Goal: Task Accomplishment & Management: Use online tool/utility

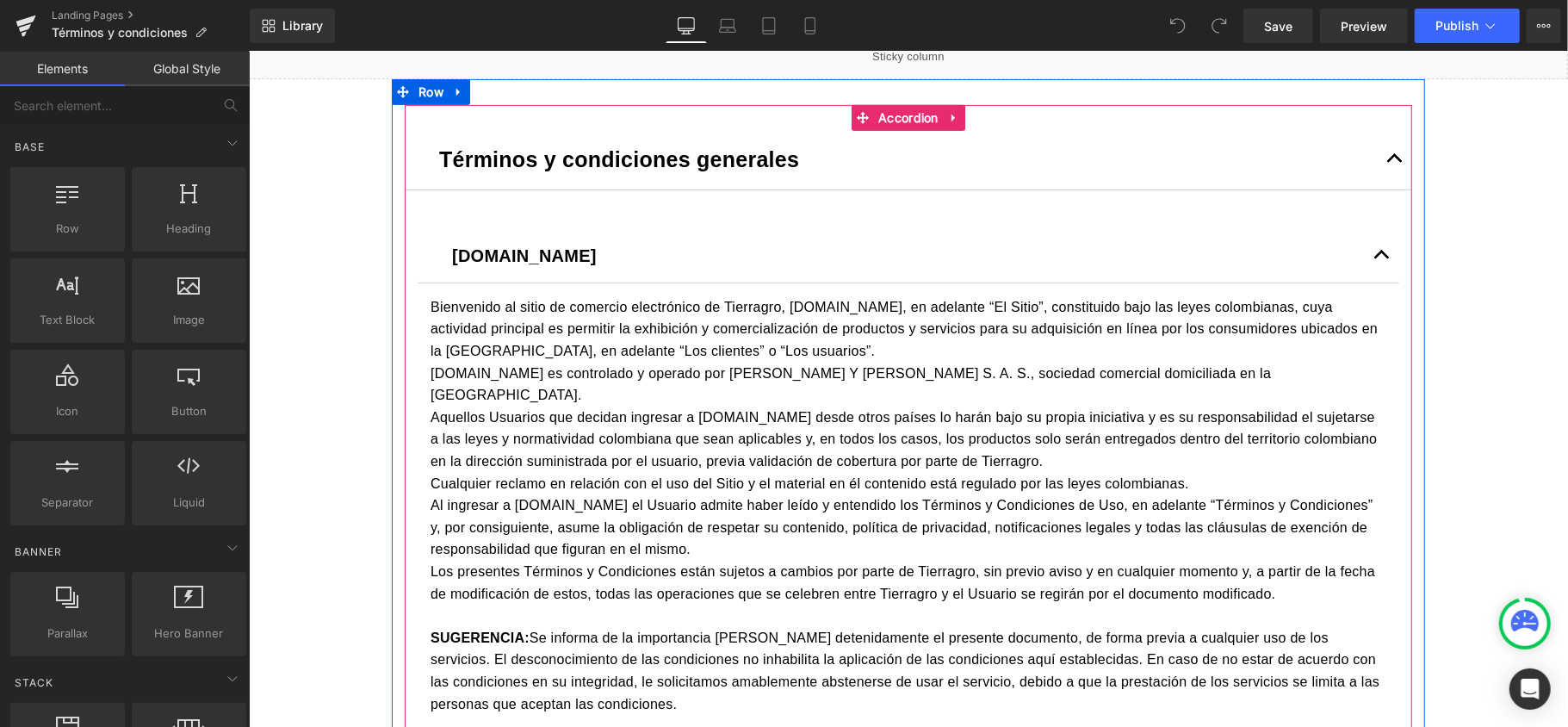
click at [1386, 165] on button "button" at bounding box center [1394, 158] width 34 height 60
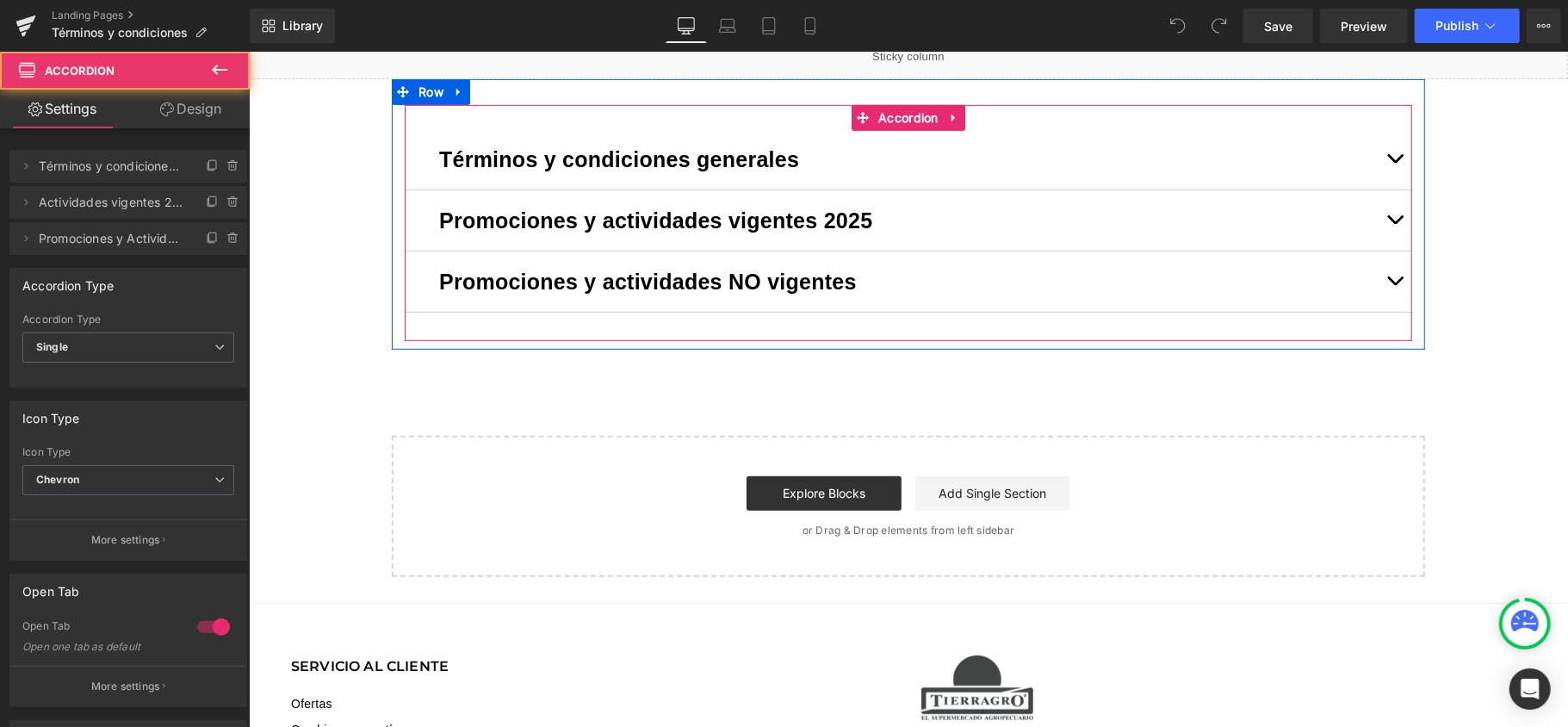
click at [1377, 213] on button "button" at bounding box center [1394, 219] width 34 height 60
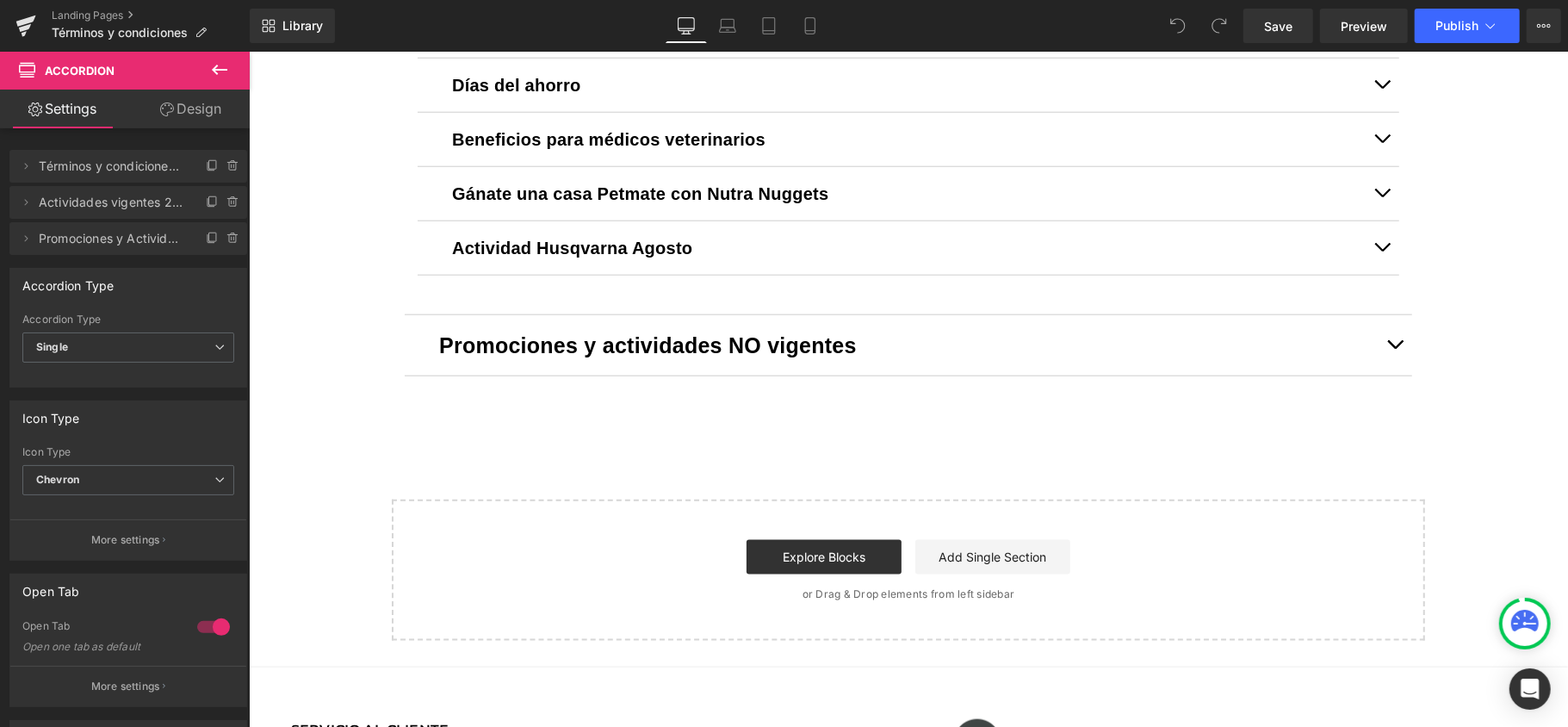
scroll to position [1148, 0]
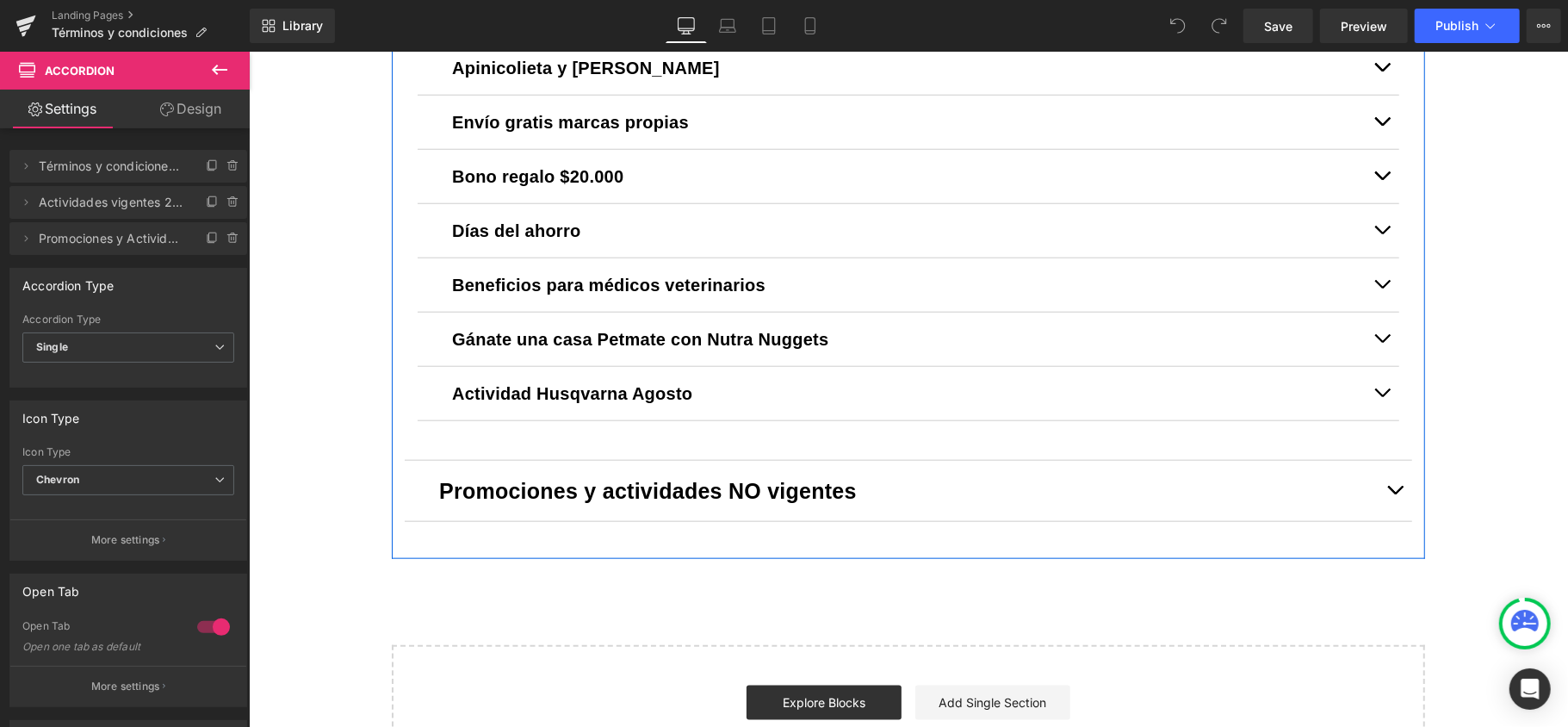
click at [1408, 393] on div "Términos y condiciones generales Text Block [DOMAIN_NAME] Text Block [DOMAIN_NA…" at bounding box center [907, 39] width 1034 height 1019
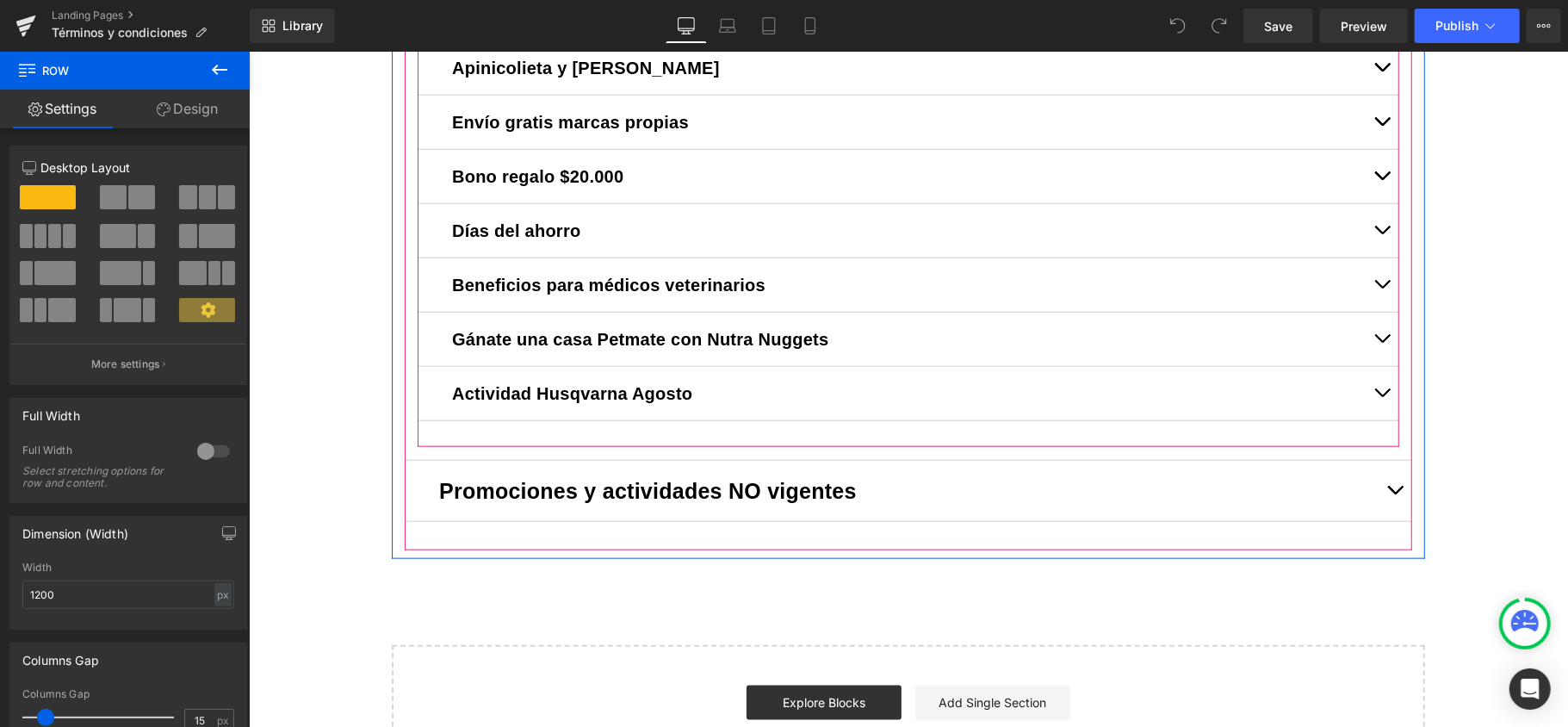
click at [432, 376] on div "Actividad Husqvarna Agosto Text Block" at bounding box center [907, 393] width 981 height 54
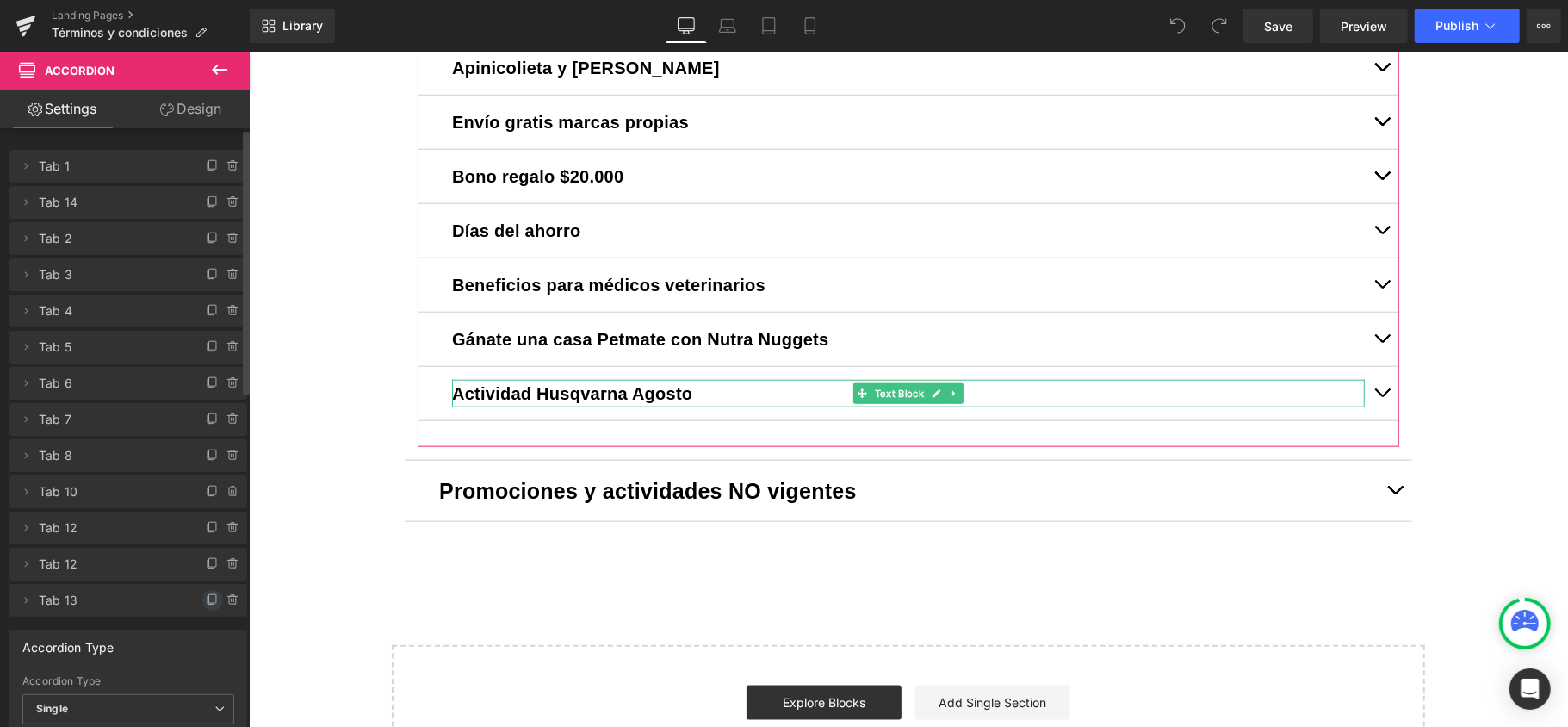
click at [205, 595] on icon at bounding box center [212, 599] width 14 height 14
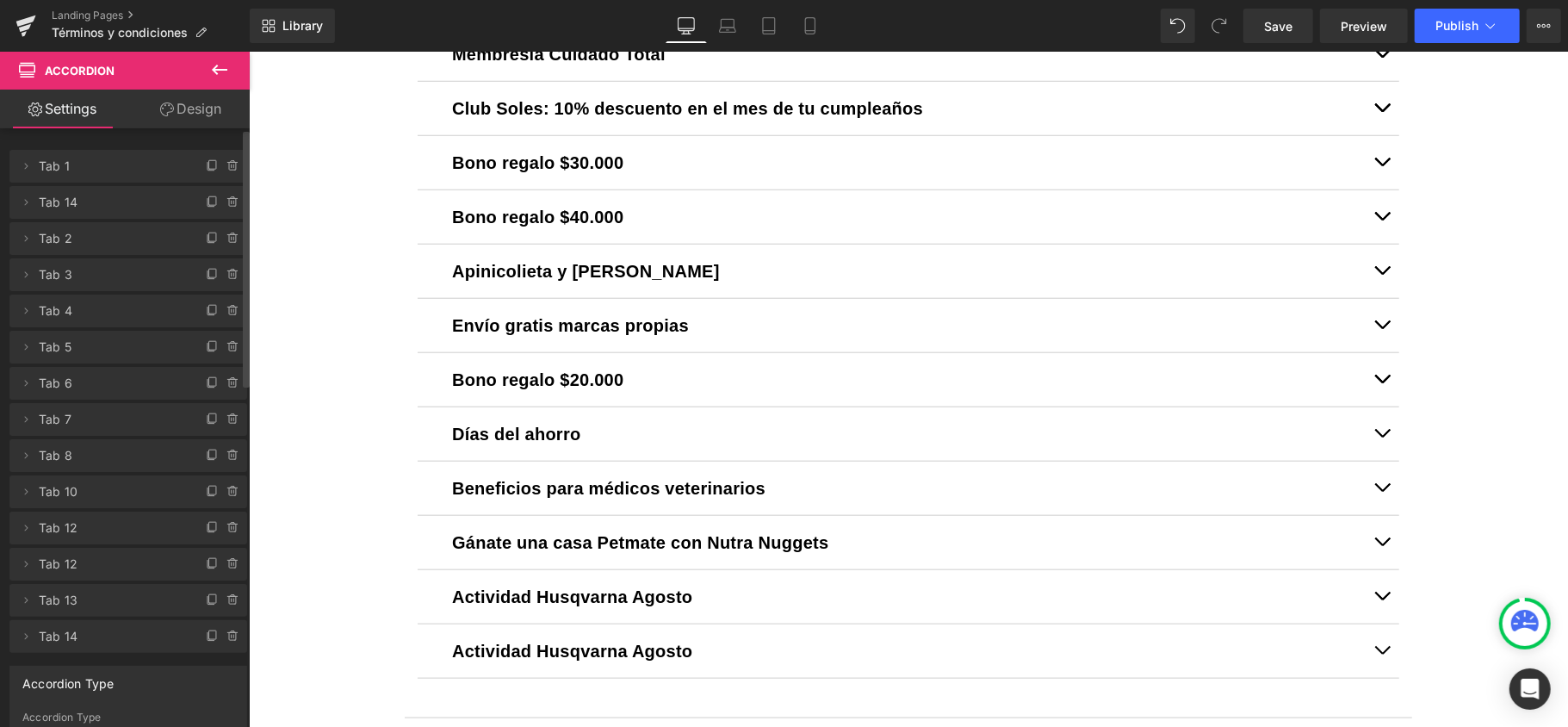
click at [0, 0] on div "Rendering Content" at bounding box center [0, 0] width 0 height 0
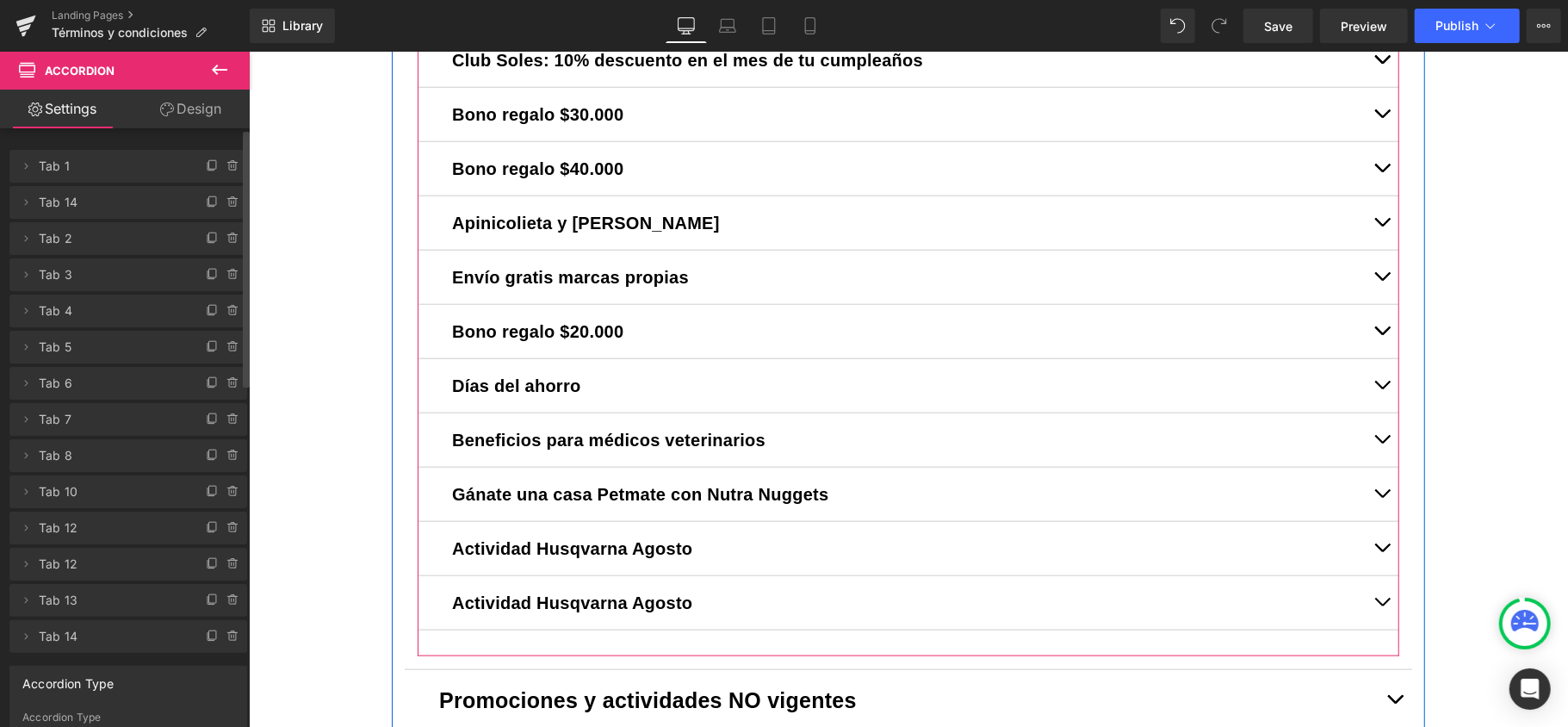
scroll to position [1262, 0]
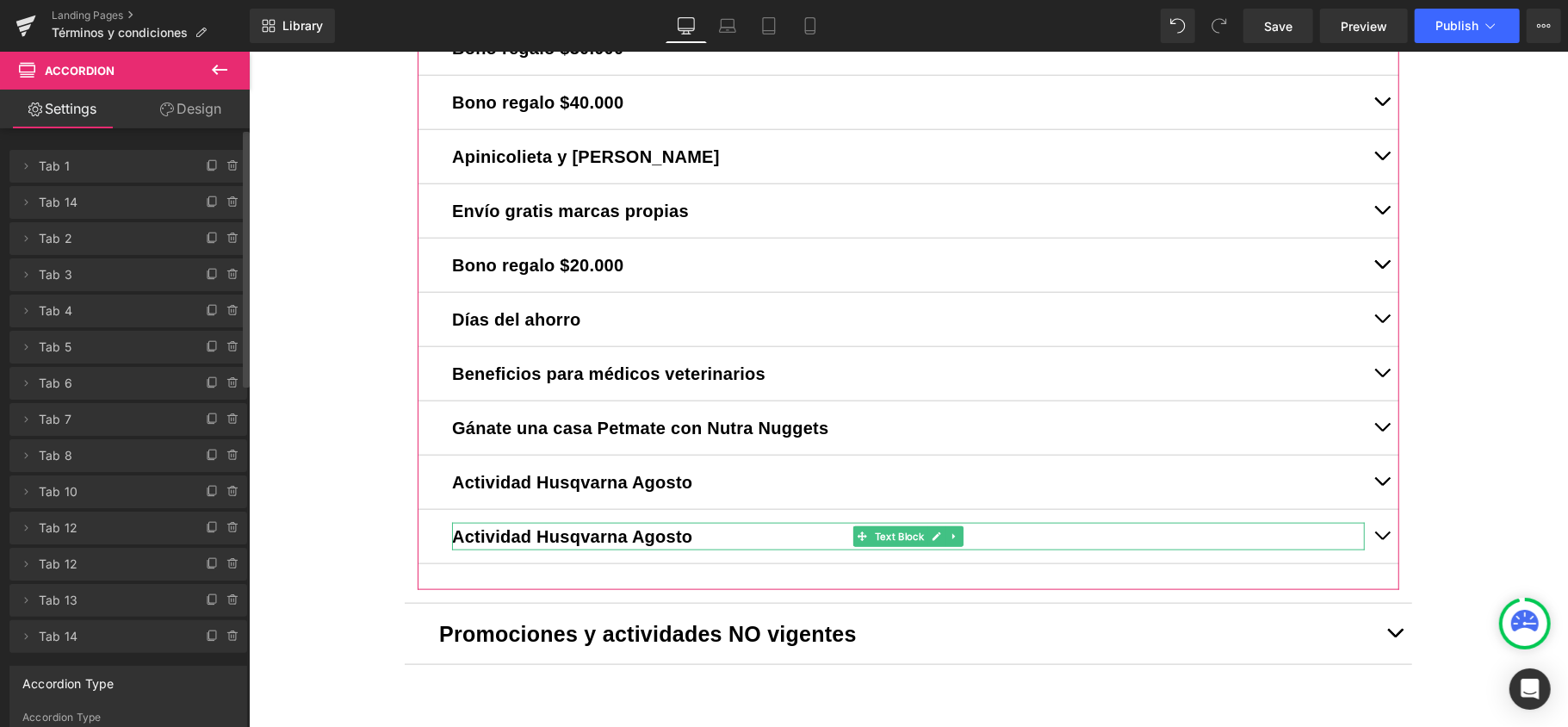
click at [74, 639] on span "Tab 14" at bounding box center [111, 636] width 145 height 32
drag, startPoint x: 50, startPoint y: 633, endPoint x: 68, endPoint y: 635, distance: 18.1
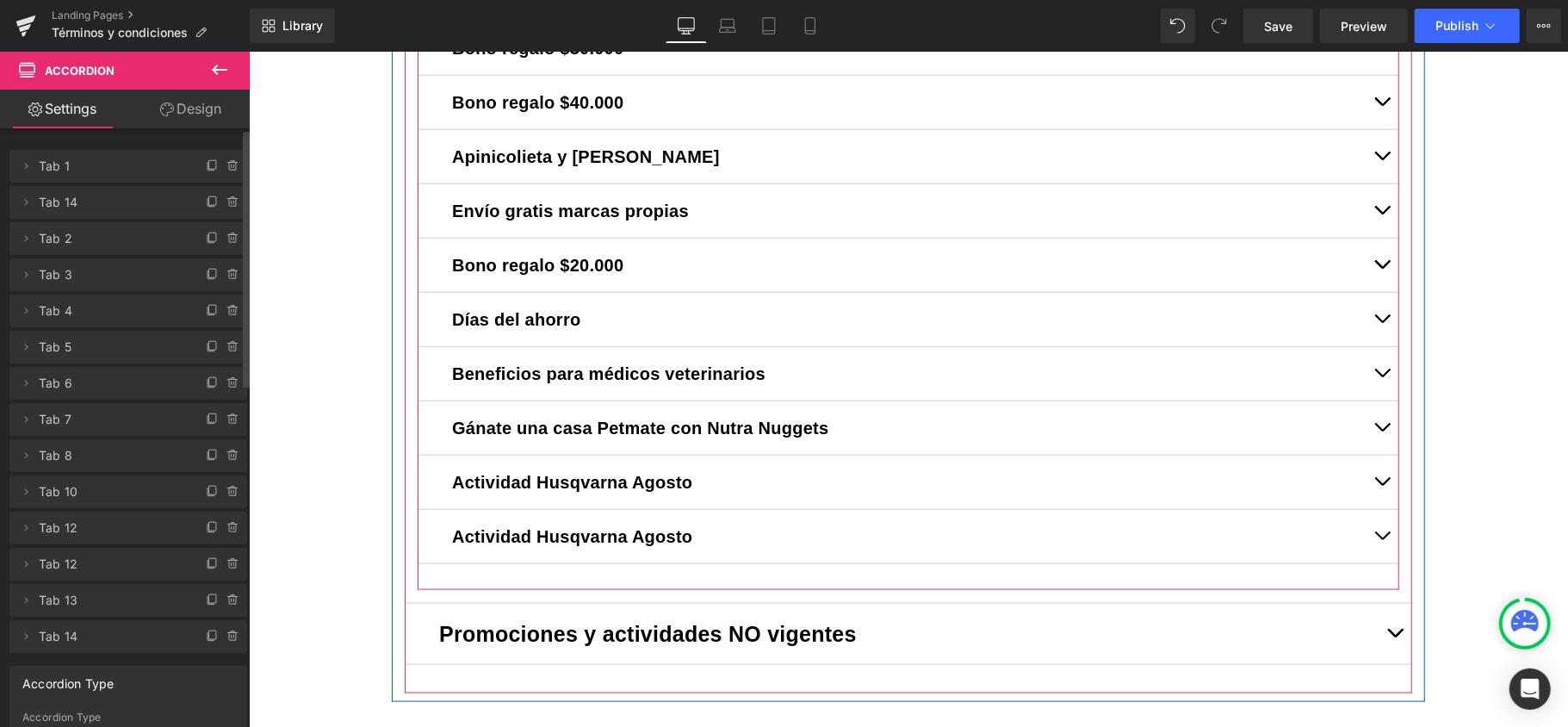
click at [617, 538] on b "Actividad Husqvarna Agosto" at bounding box center [571, 535] width 241 height 19
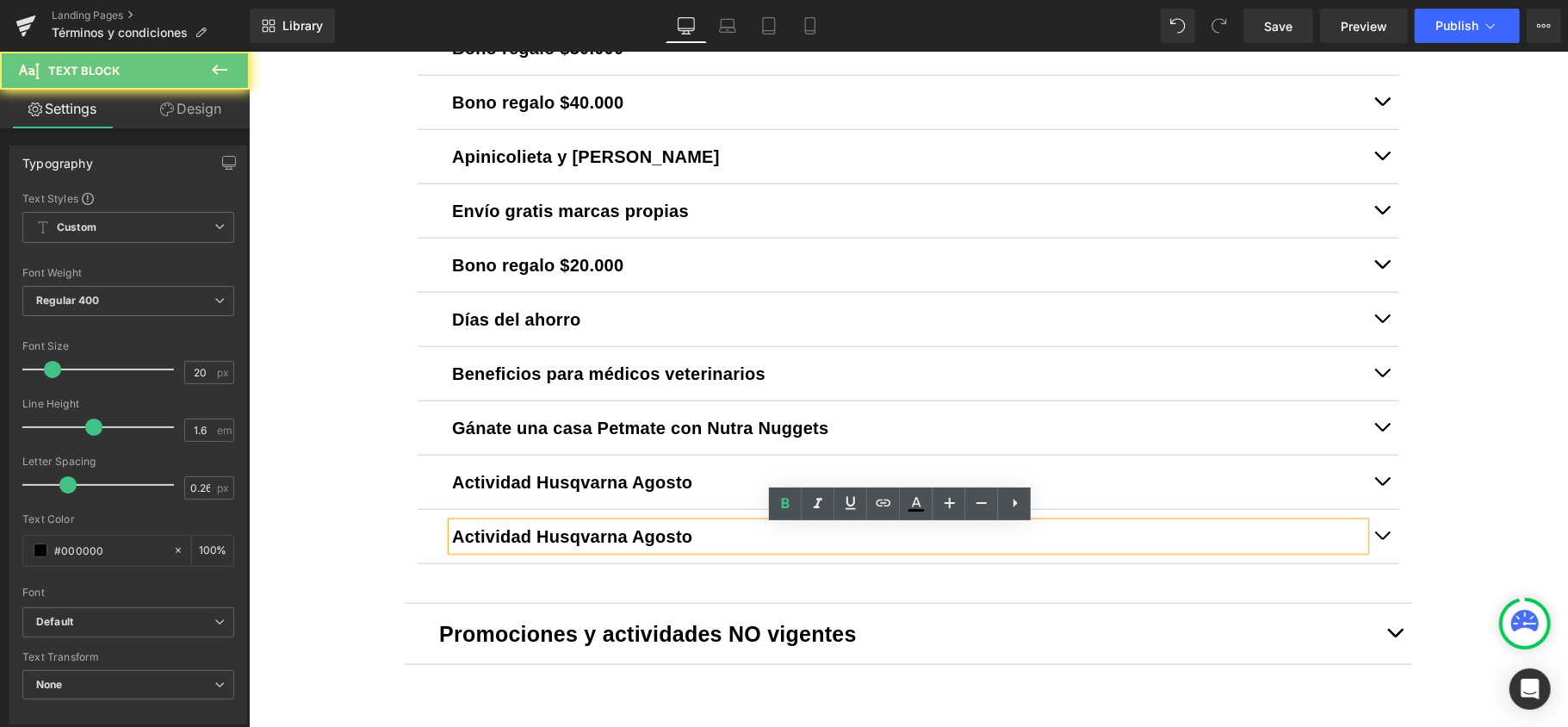
click at [616, 536] on b "Actividad Husqvarna Agosto" at bounding box center [571, 535] width 241 height 19
click at [811, 543] on p "Actividad Husqvarna Agosto" at bounding box center [907, 535] width 913 height 28
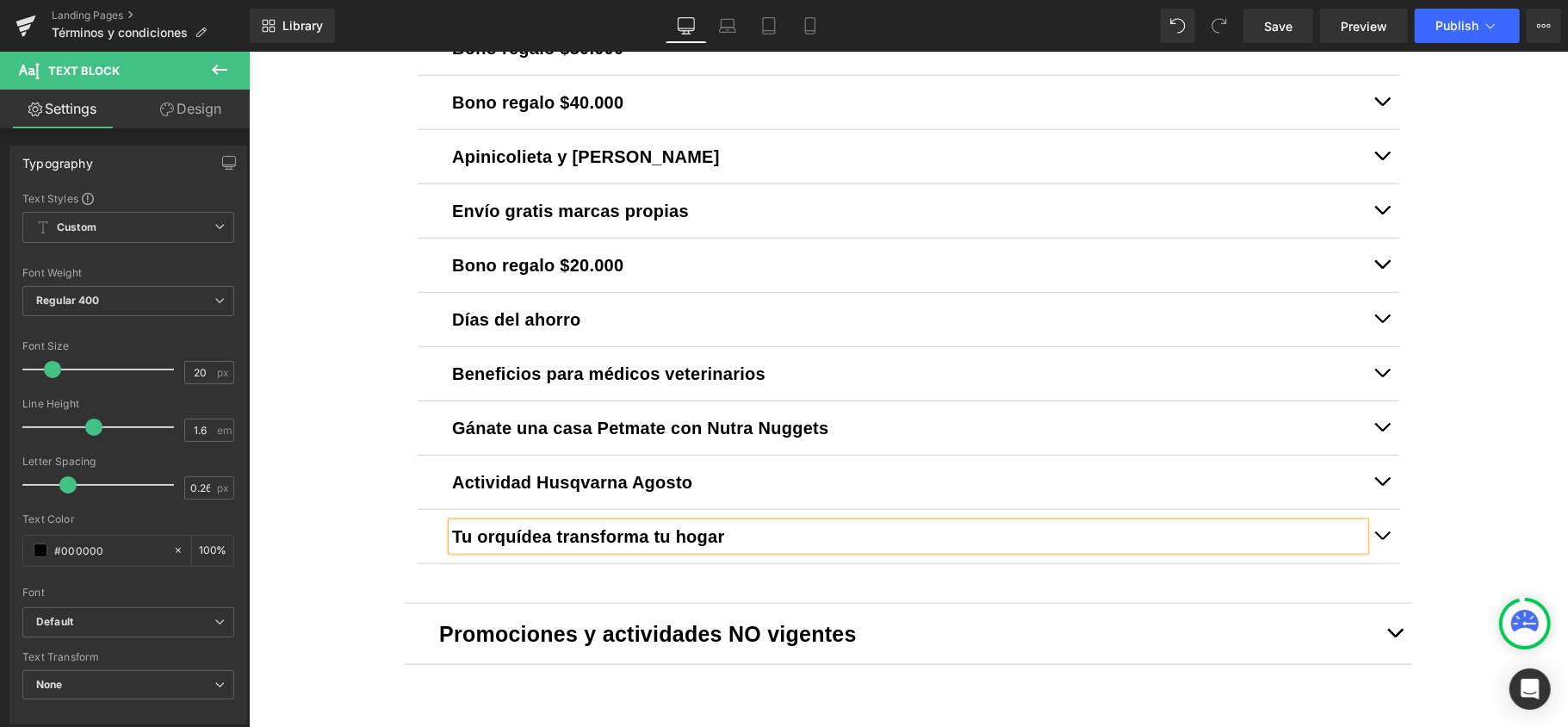
click at [1381, 533] on button "button" at bounding box center [1381, 535] width 34 height 53
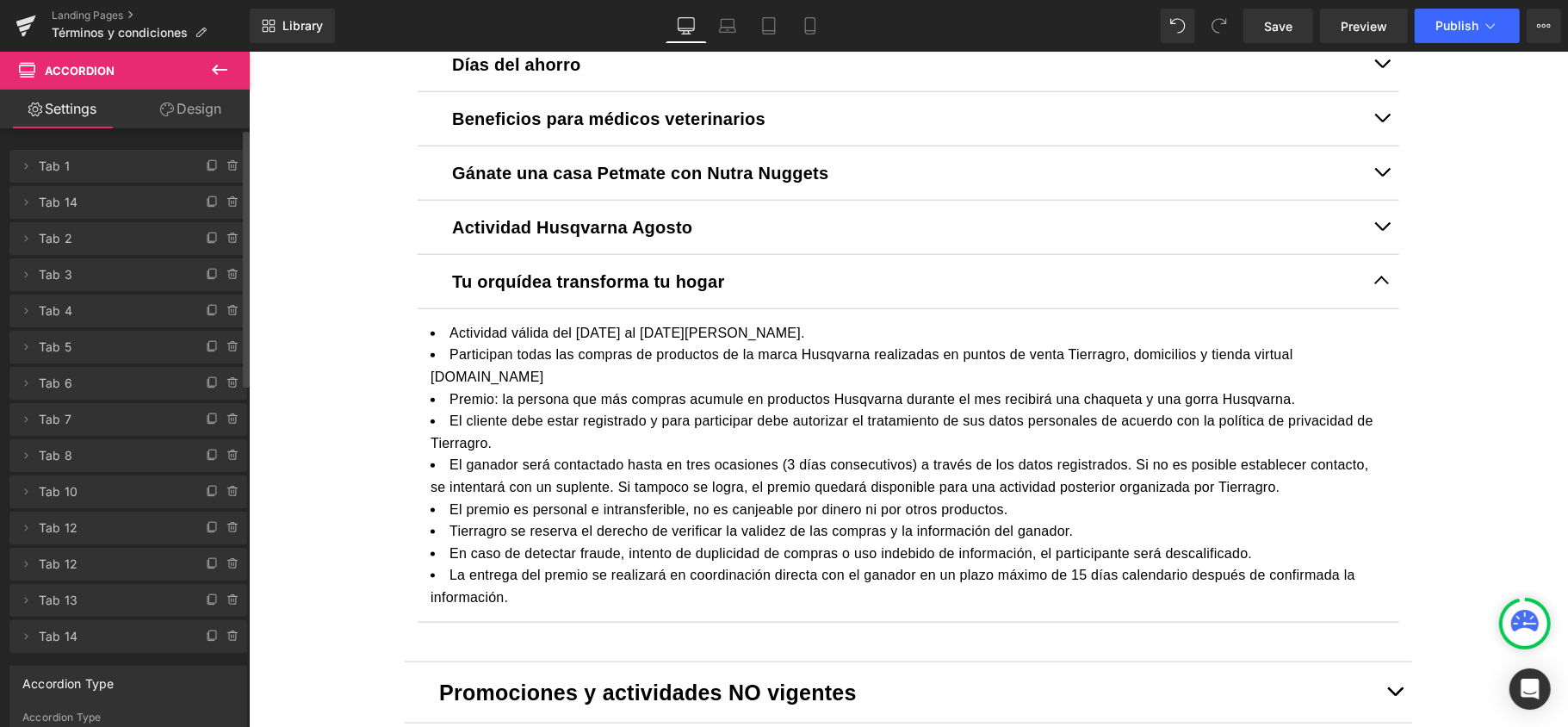
scroll to position [1863, 0]
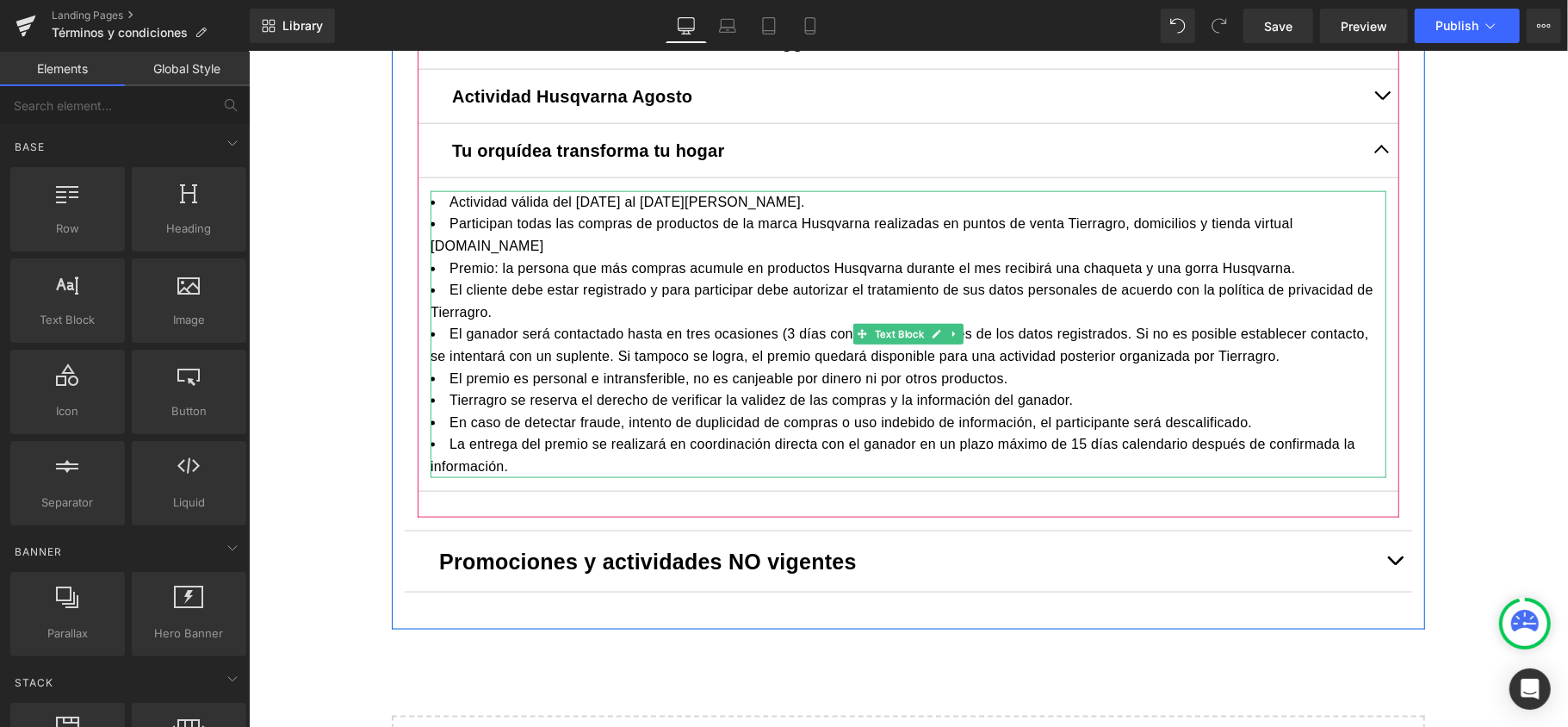
scroll to position [1404, 0]
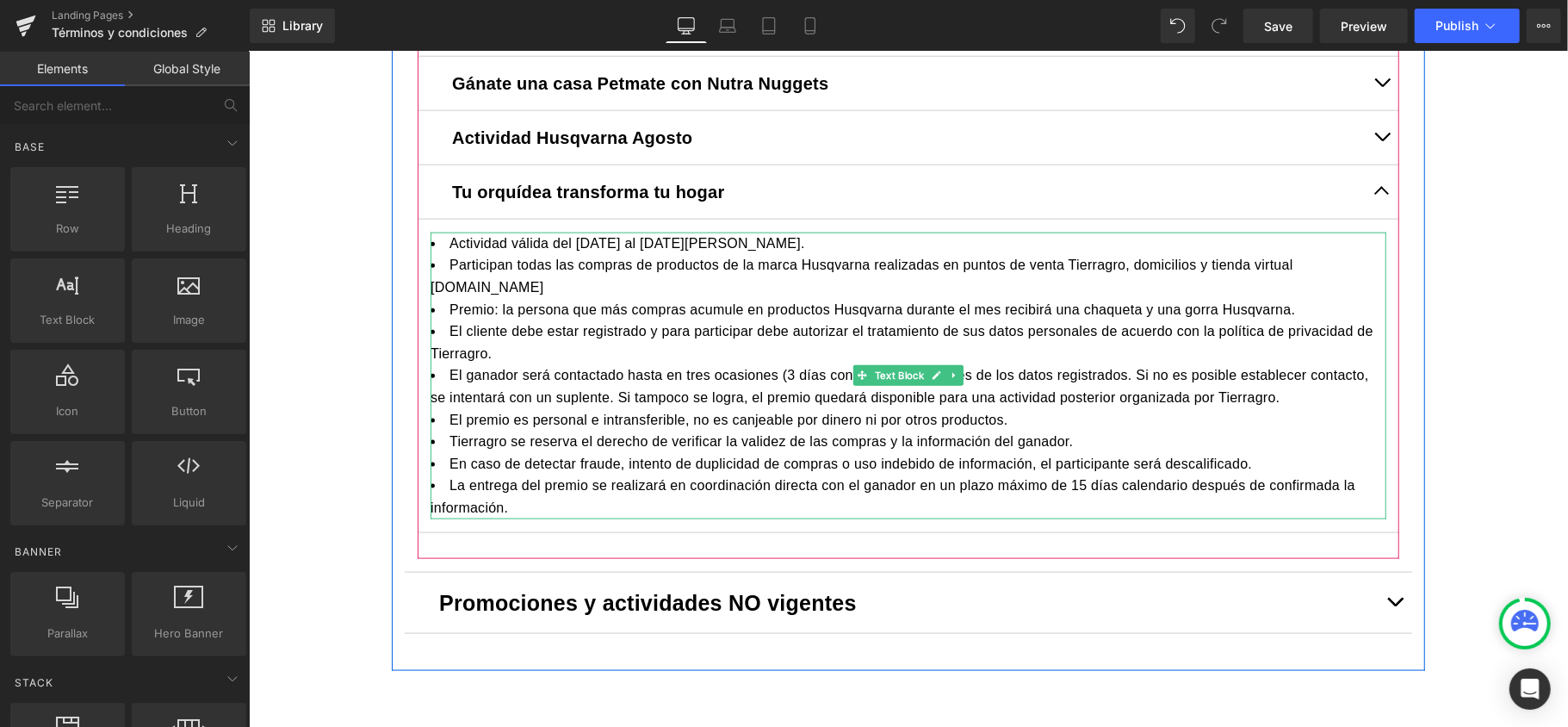
click at [561, 316] on li "Premio: la persona que más compras acumule en productos Husqvarna durante el me…" at bounding box center [907, 309] width 956 height 23
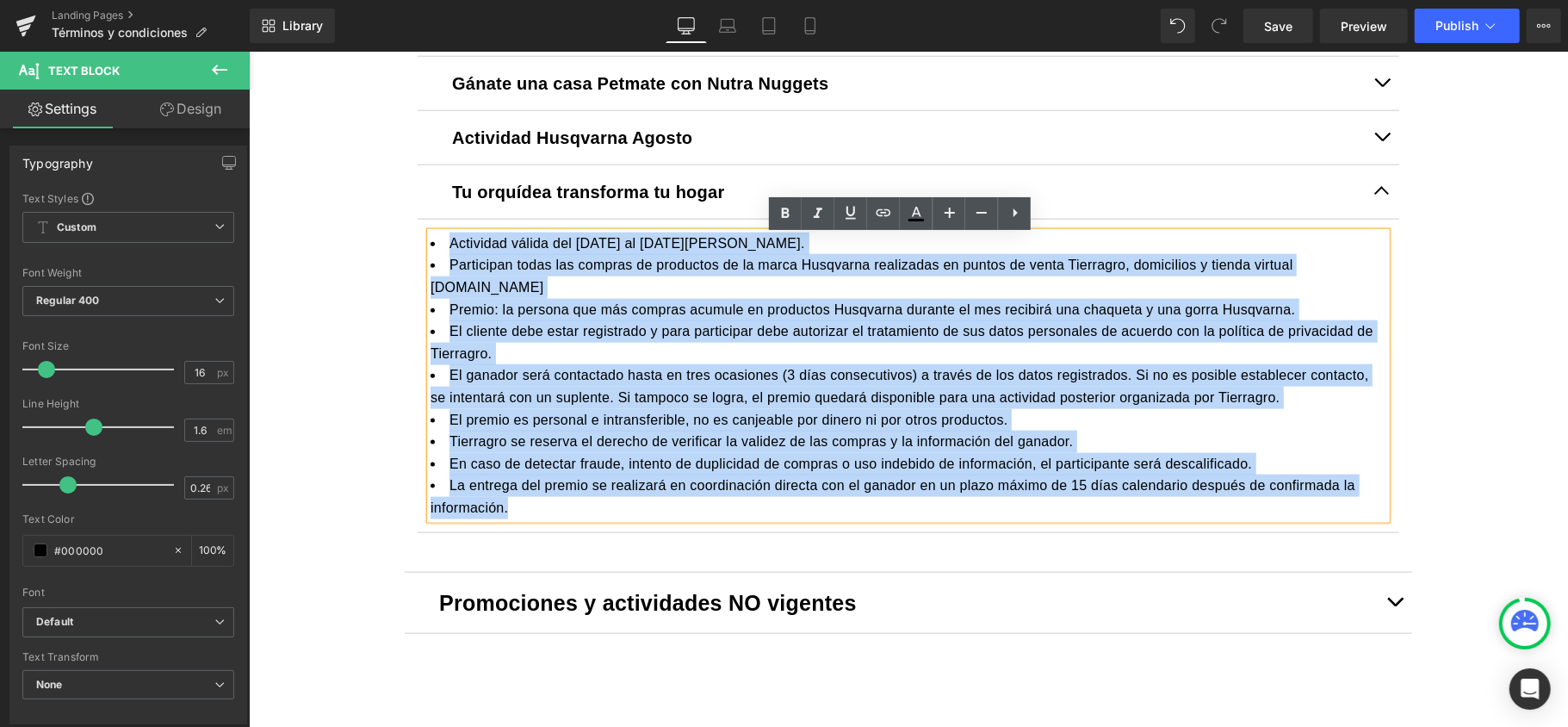
drag, startPoint x: 515, startPoint y: 510, endPoint x: 383, endPoint y: 227, distance: 312.3
paste div
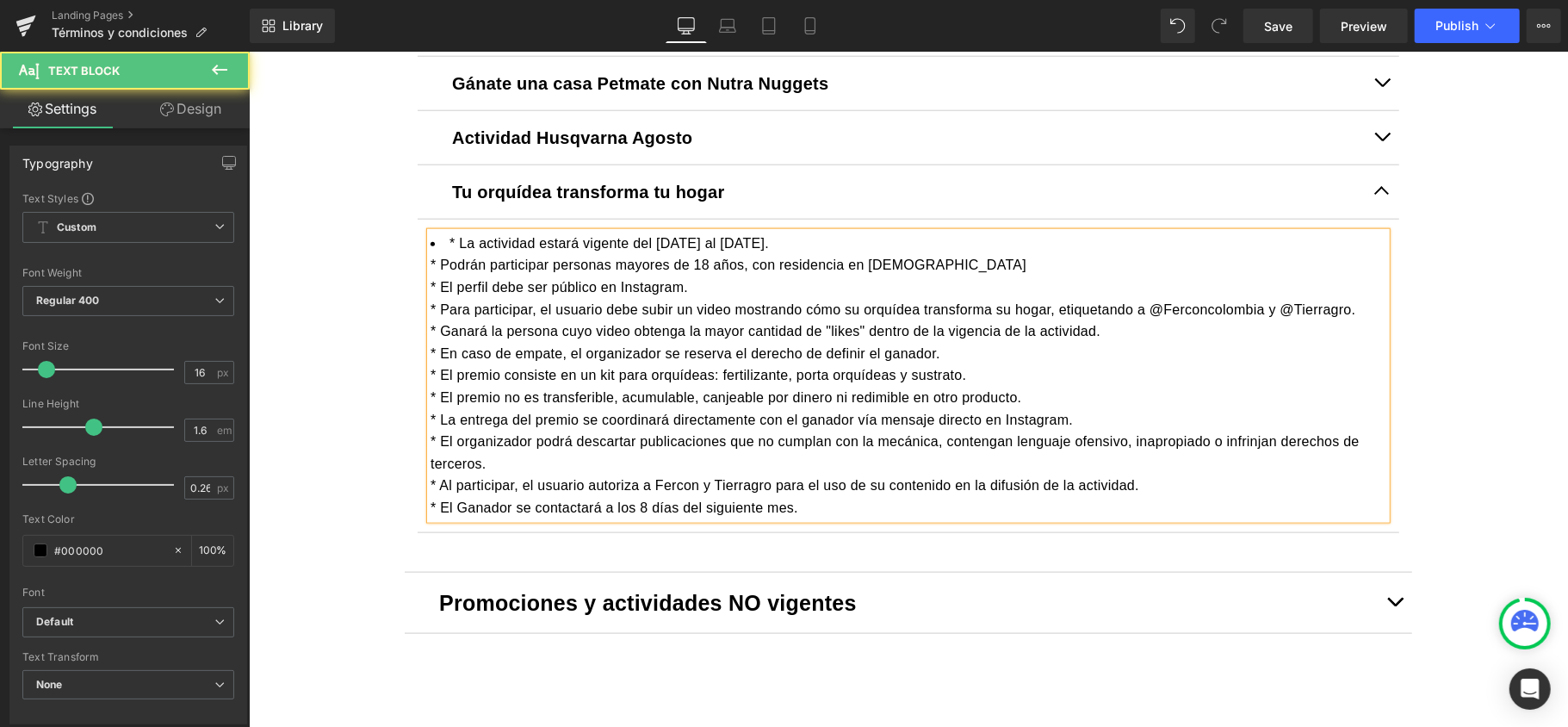
click at [449, 244] on li "* La actividad estará vigente del [DATE] al [DATE]." at bounding box center [907, 242] width 956 height 23
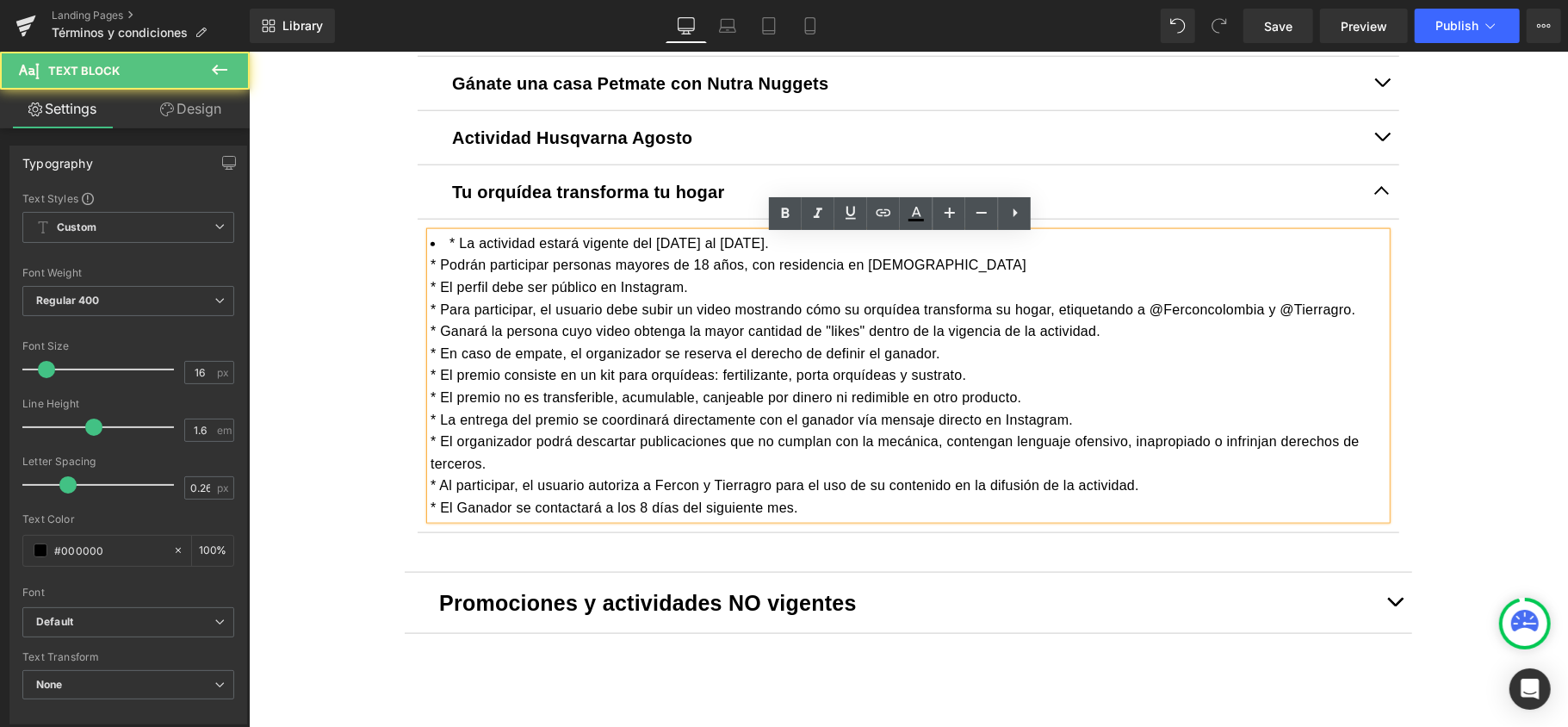
click at [434, 245] on li "* La actividad estará vigente del [DATE] al [DATE]." at bounding box center [907, 242] width 956 height 23
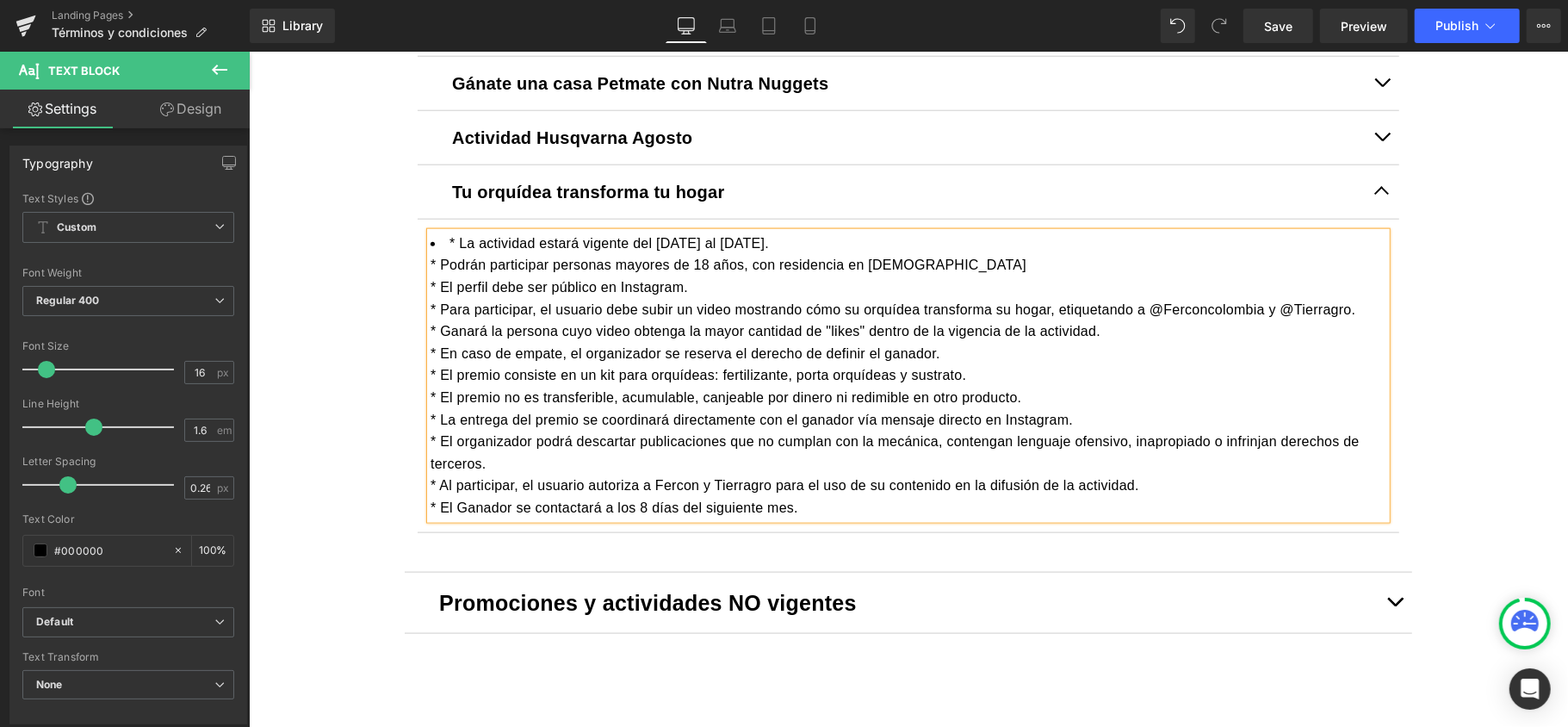
click at [430, 248] on li "* La actividad estará vigente del [DATE] al [DATE]." at bounding box center [907, 242] width 956 height 23
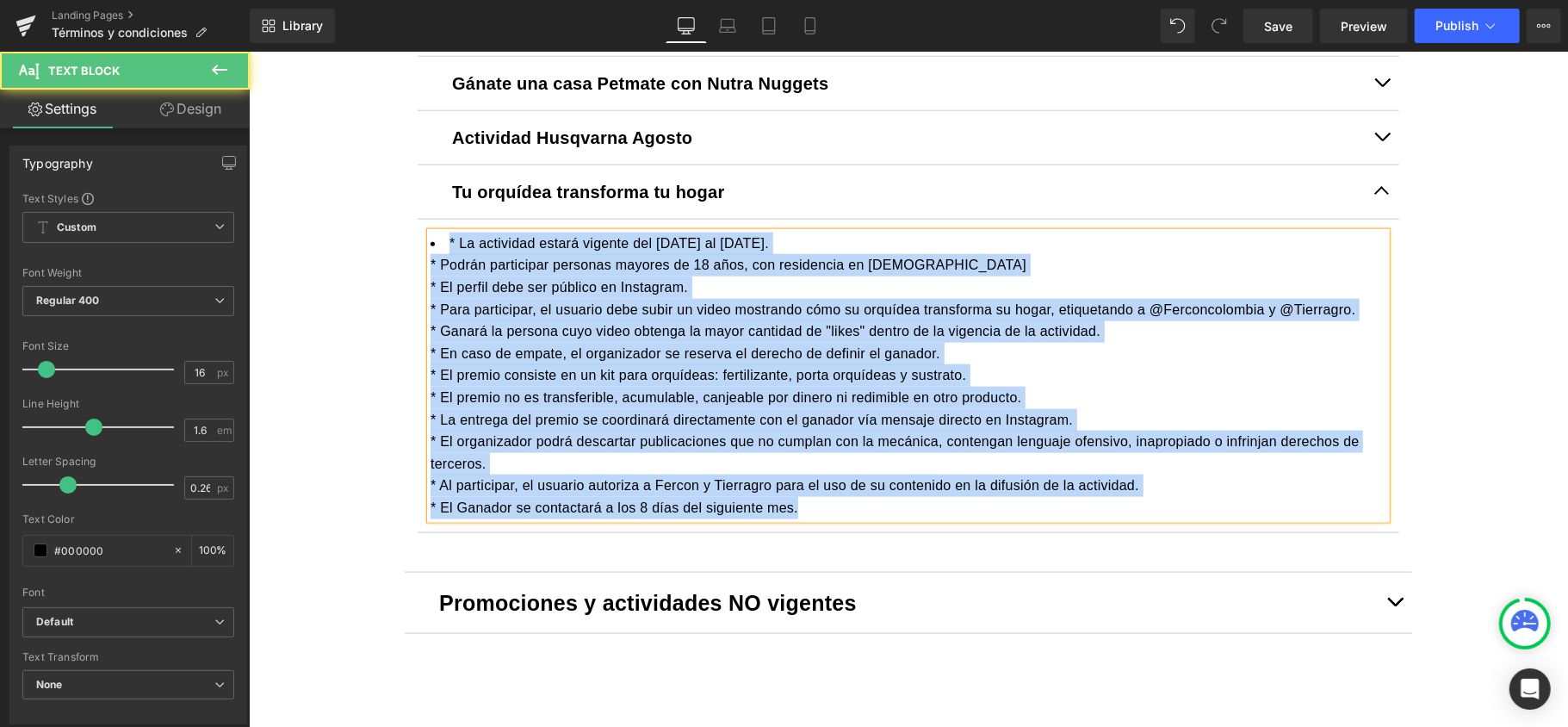
drag, startPoint x: 794, startPoint y: 506, endPoint x: 386, endPoint y: 241, distance: 486.5
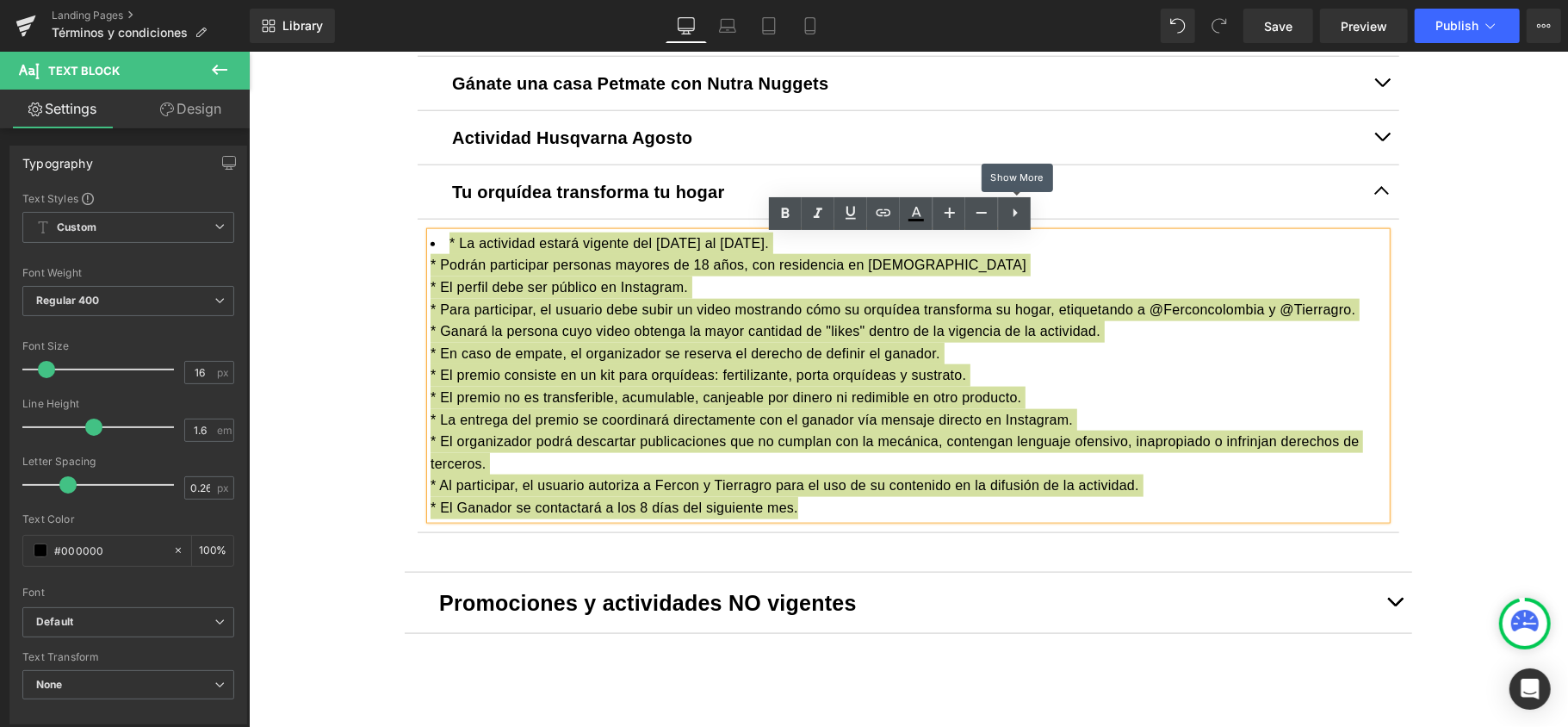
click at [1015, 219] on icon at bounding box center [1015, 213] width 21 height 21
click at [1014, 218] on icon at bounding box center [1014, 213] width 21 height 21
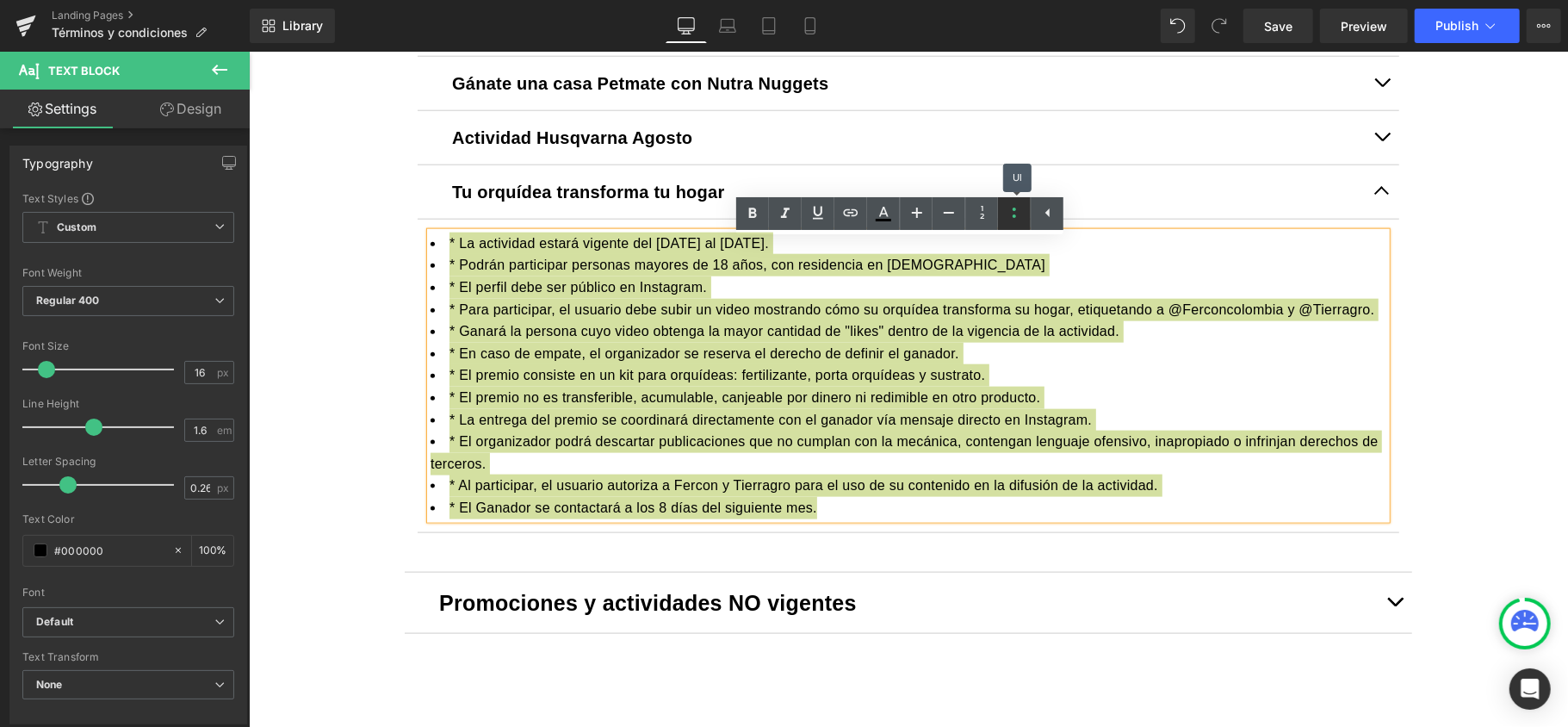
click at [1014, 218] on icon at bounding box center [1014, 213] width 21 height 21
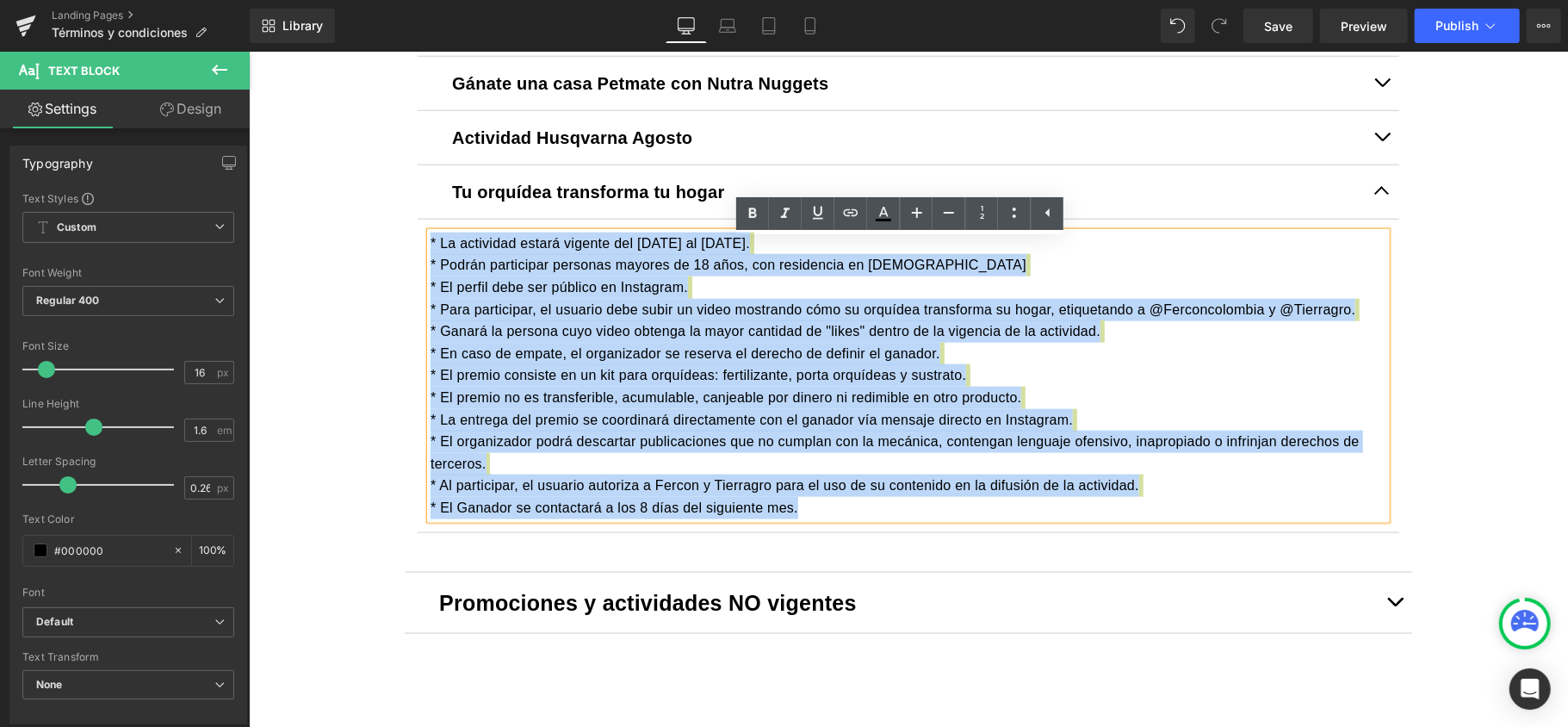
click at [779, 381] on span "* El premio consiste en un kit para orquídeas: fertilizante, porta orquídeas y …" at bounding box center [697, 374] width 535 height 14
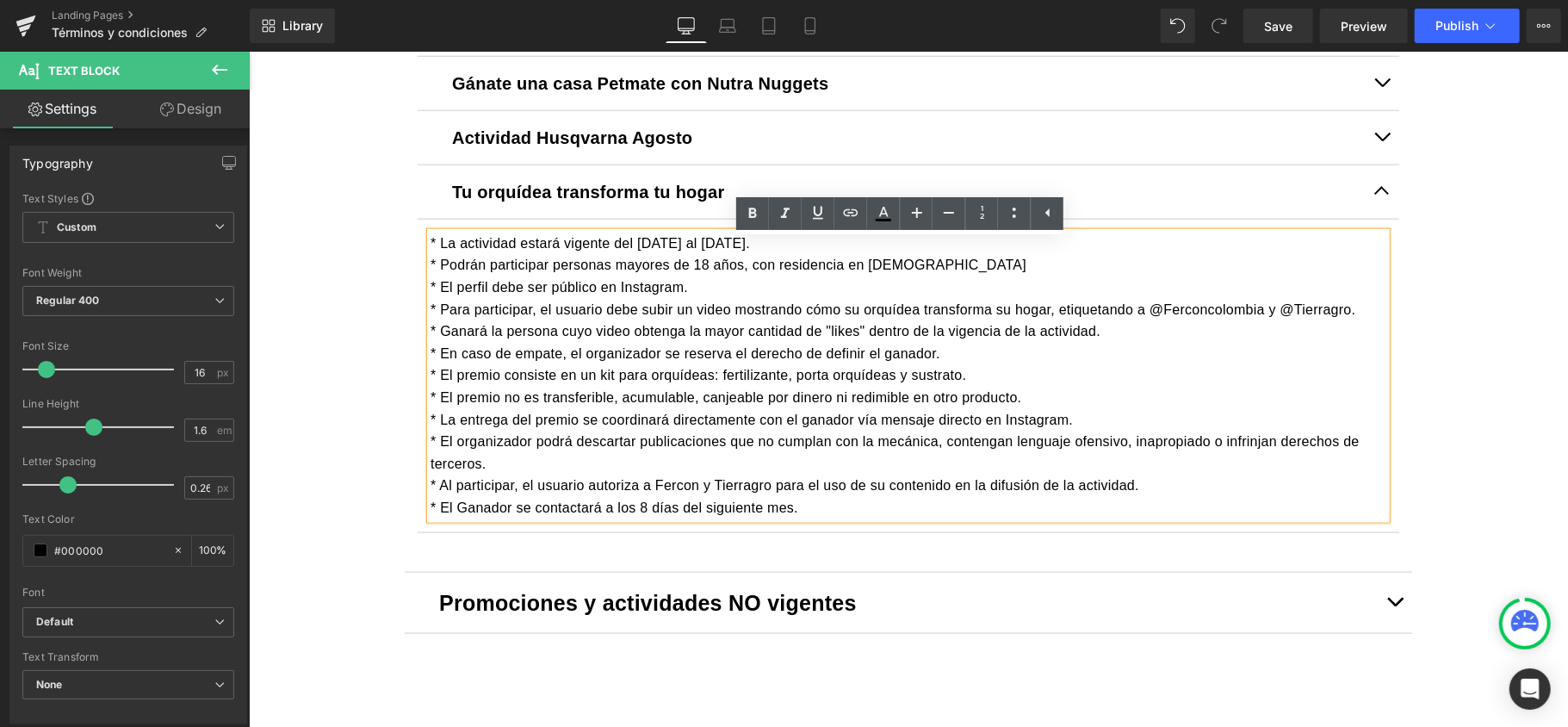
click at [1369, 185] on button "button" at bounding box center [1381, 191] width 34 height 53
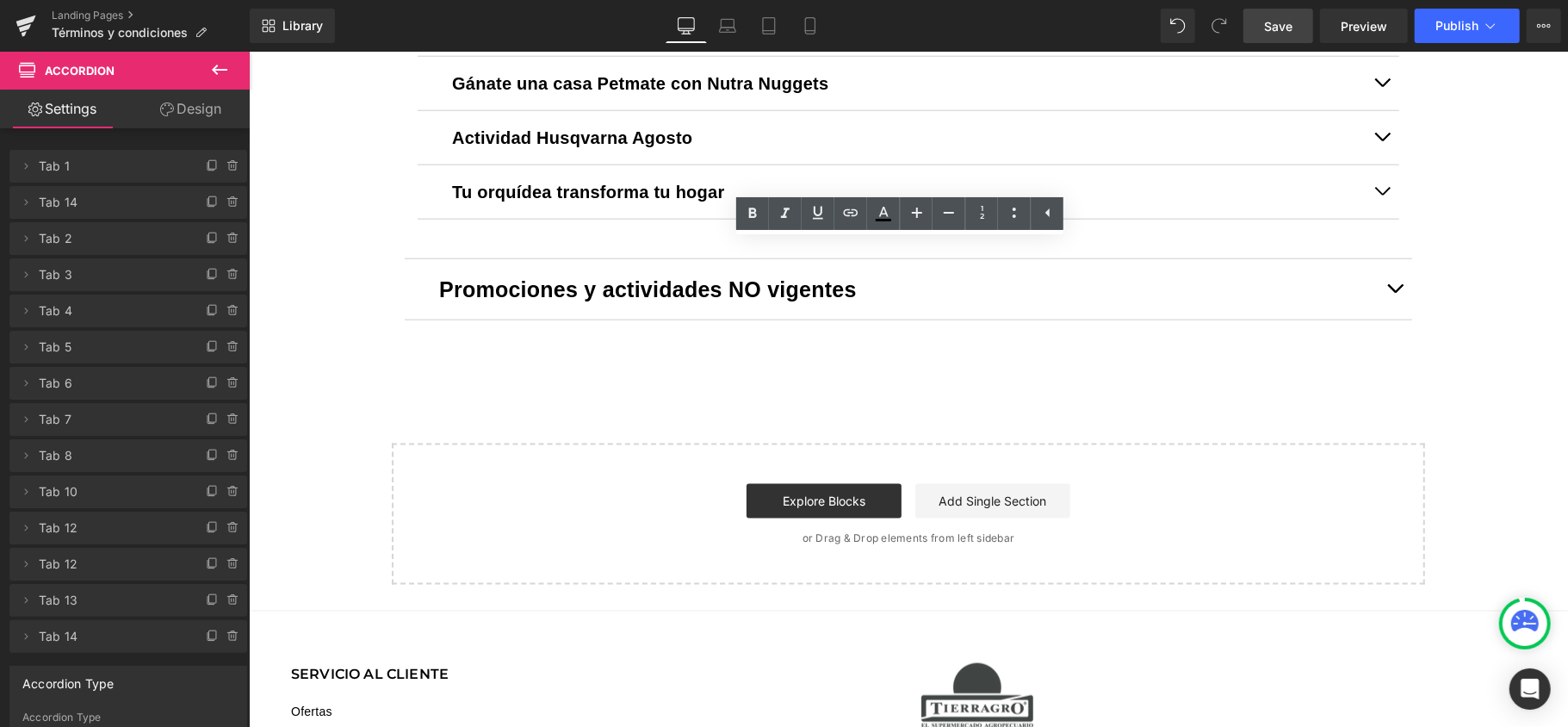
click at [1291, 28] on span "Save" at bounding box center [1279, 26] width 29 height 18
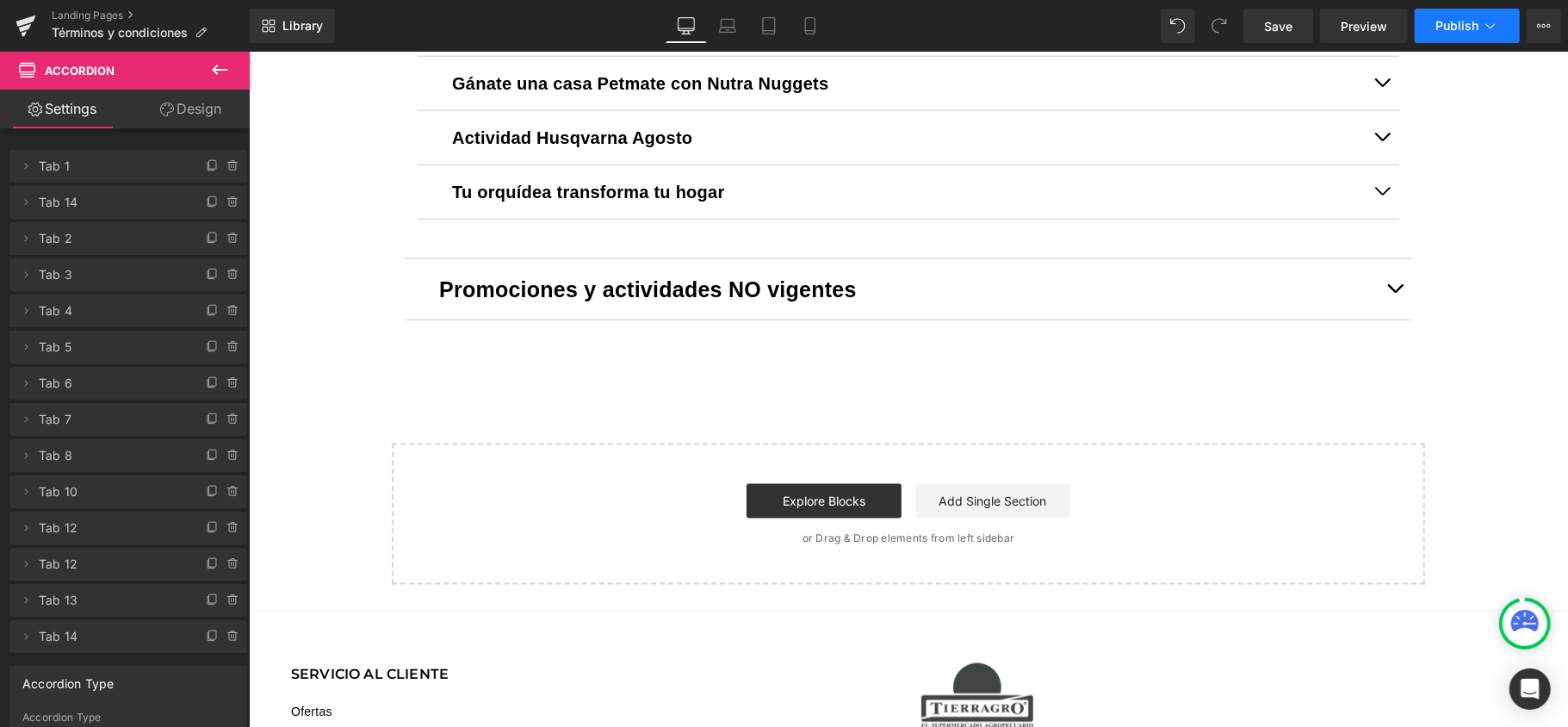
click at [1457, 17] on button "Publish" at bounding box center [1467, 26] width 105 height 34
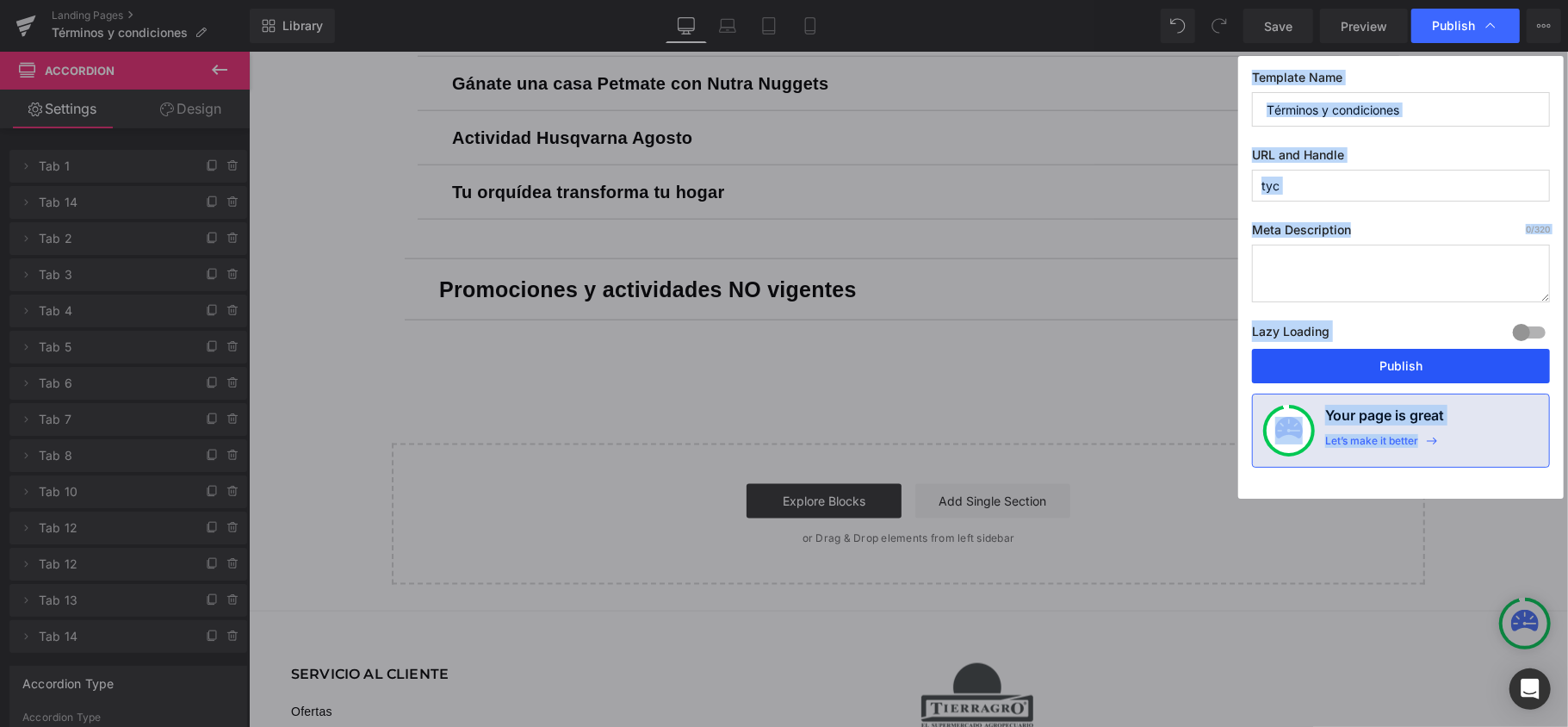
click at [1418, 362] on button "Publish" at bounding box center [1401, 366] width 298 height 34
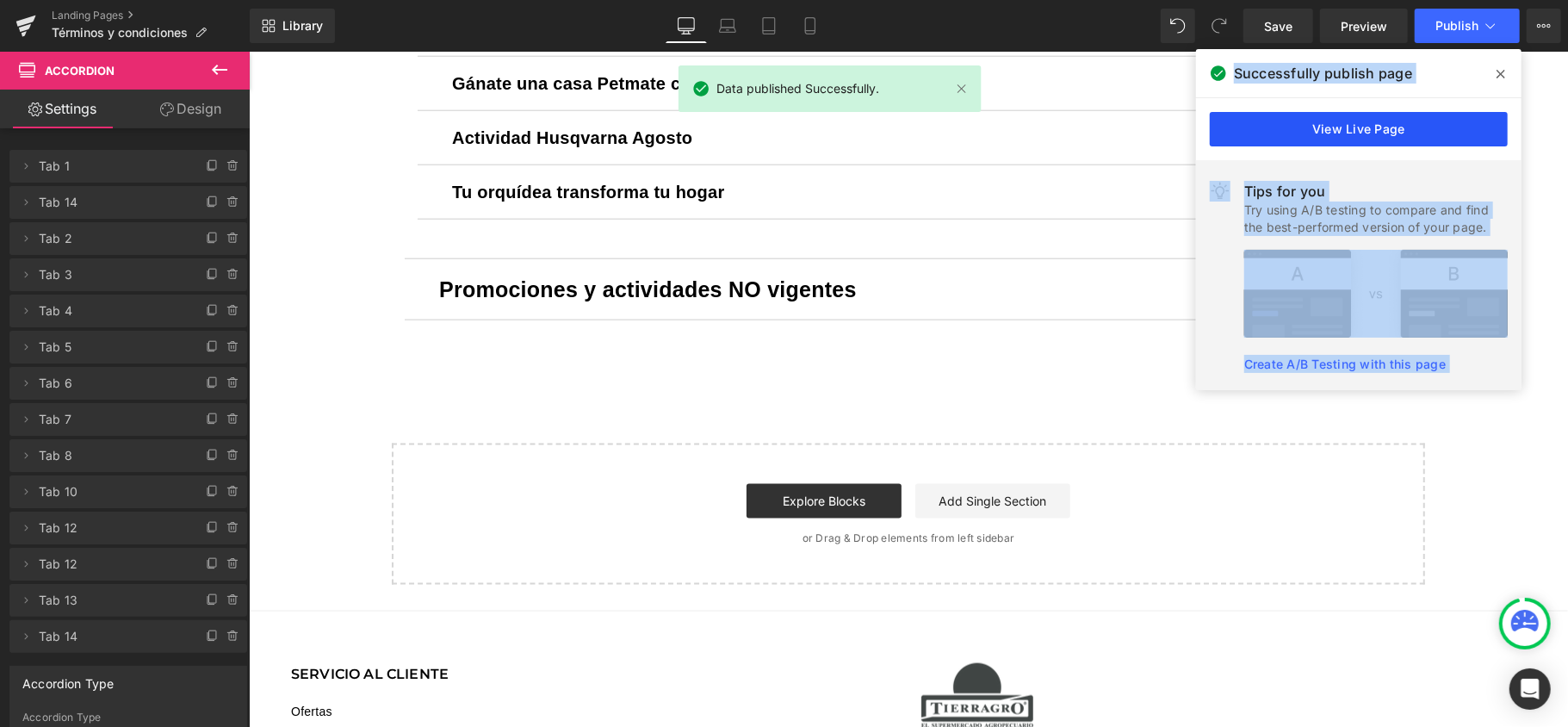
click at [1381, 129] on link "View Live Page" at bounding box center [1359, 129] width 298 height 34
